Goal: Task Accomplishment & Management: Manage account settings

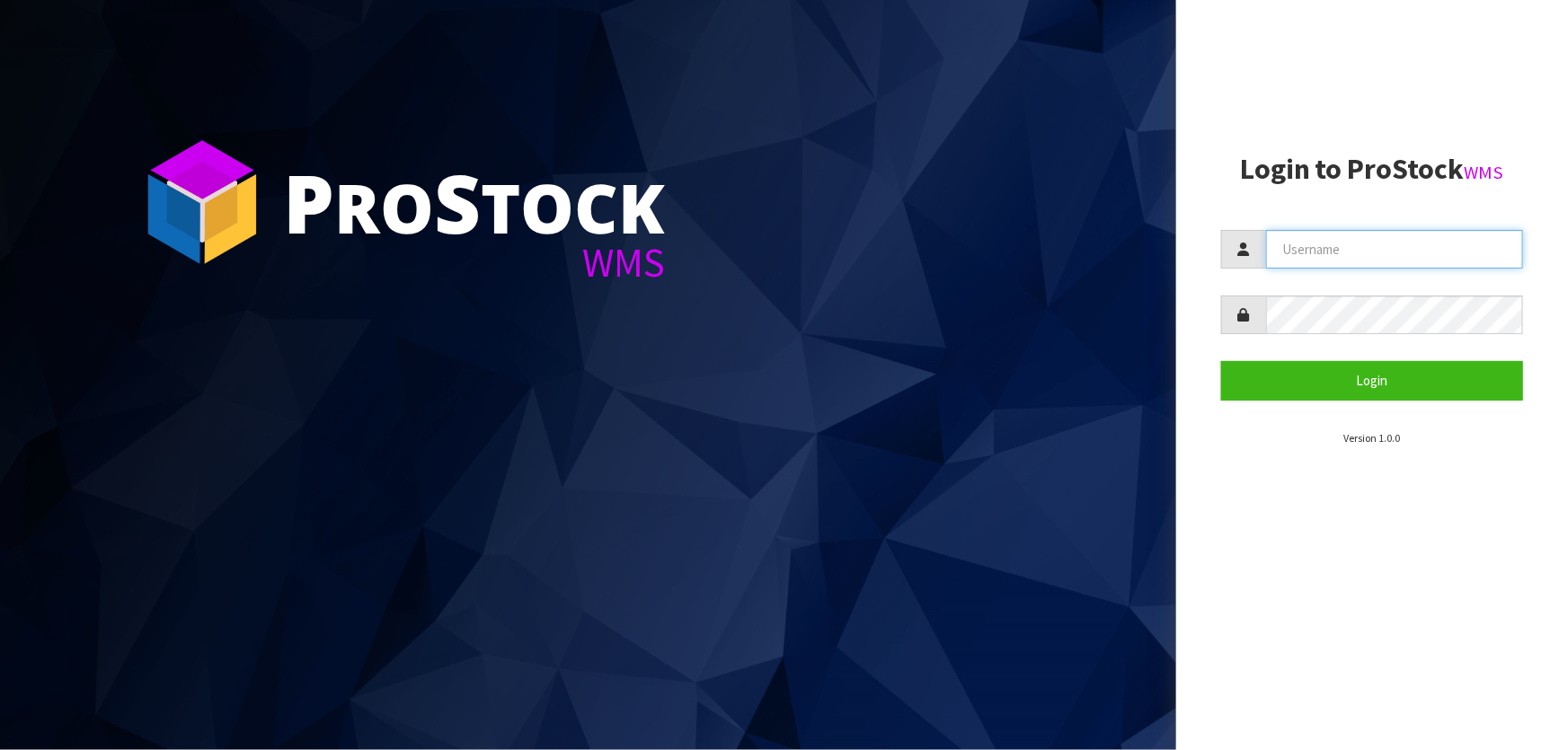
click at [1288, 240] on input "text" at bounding box center [1395, 249] width 258 height 38
type input "marara"
click at [1221, 361] on button "Login" at bounding box center [1372, 380] width 302 height 38
